Goal: Find specific page/section: Find specific page/section

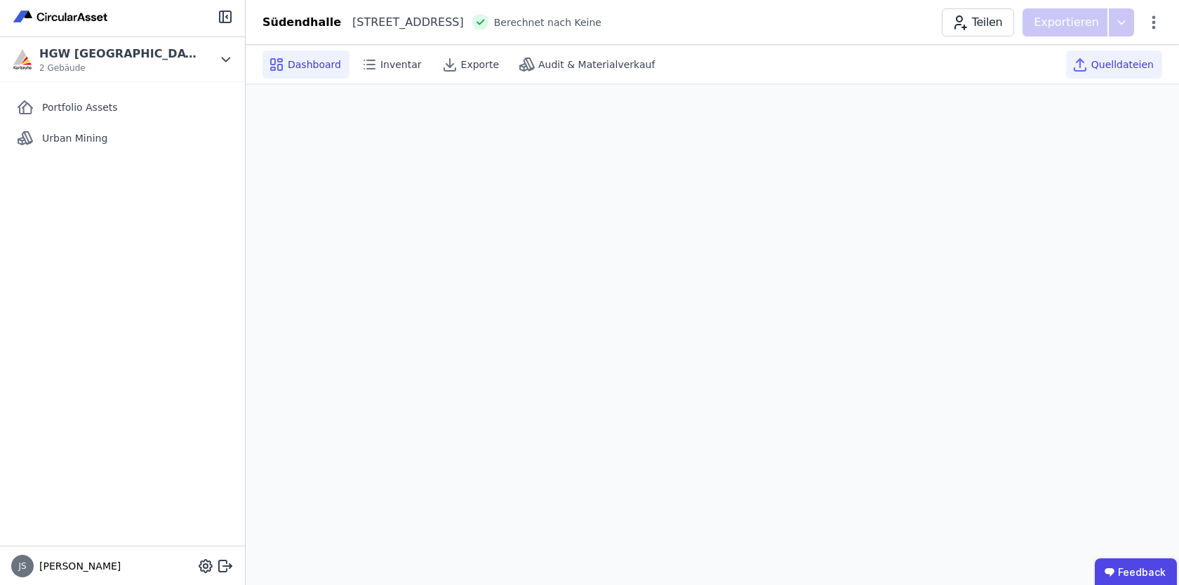
click at [1109, 66] on span "Quelldateien" at bounding box center [1123, 65] width 62 height 14
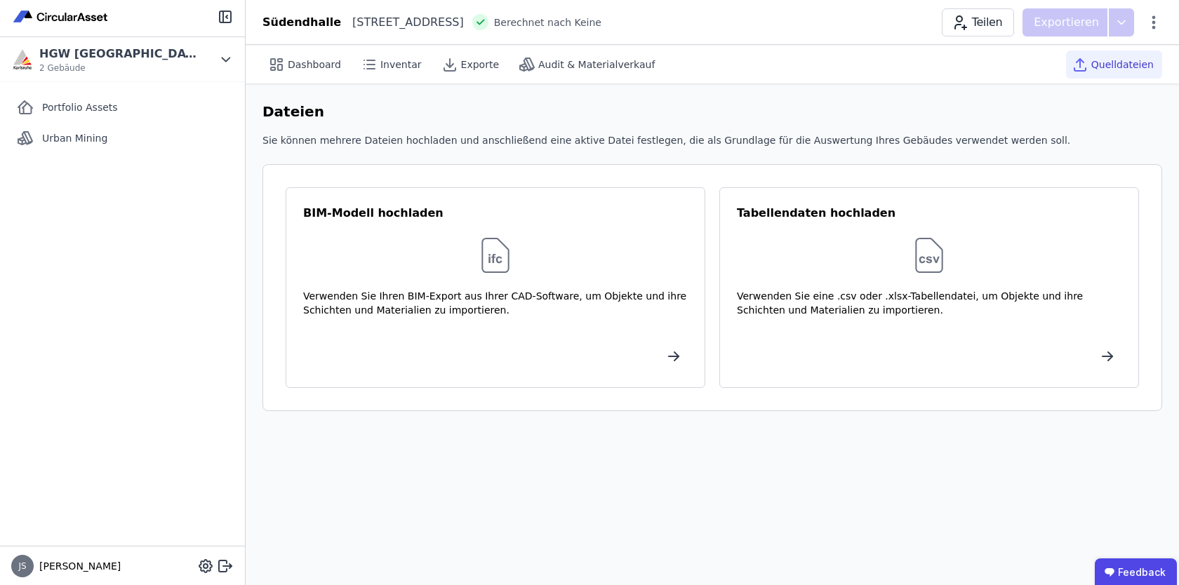
click at [1107, 65] on span "Quelldateien" at bounding box center [1123, 65] width 62 height 14
